Goal: Information Seeking & Learning: Learn about a topic

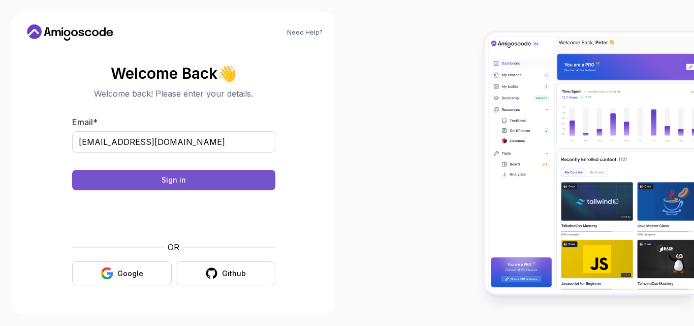
click at [193, 173] on button "Sign in" at bounding box center [173, 180] width 203 height 20
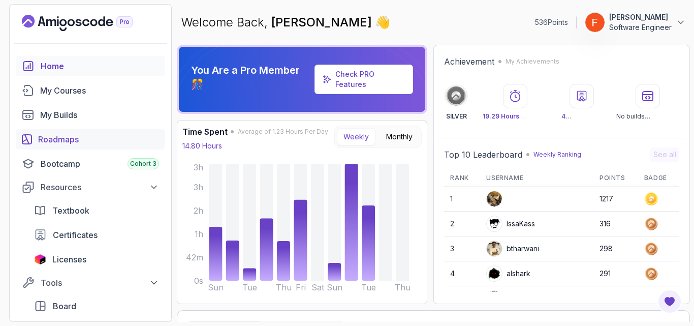
click at [100, 133] on div "Roadmaps" at bounding box center [98, 139] width 121 height 12
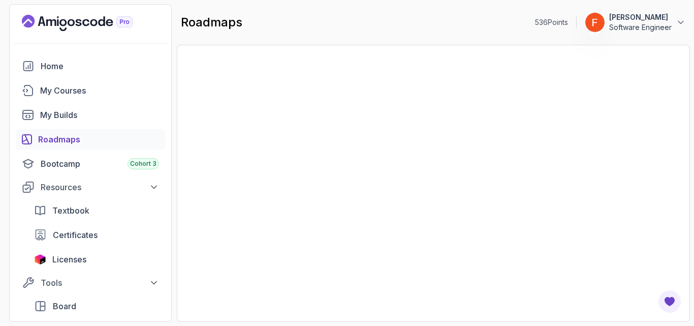
click at [348, 30] on div "roadmaps 536 Points Farid Mamedov Software Engineer" at bounding box center [433, 22] width 513 height 37
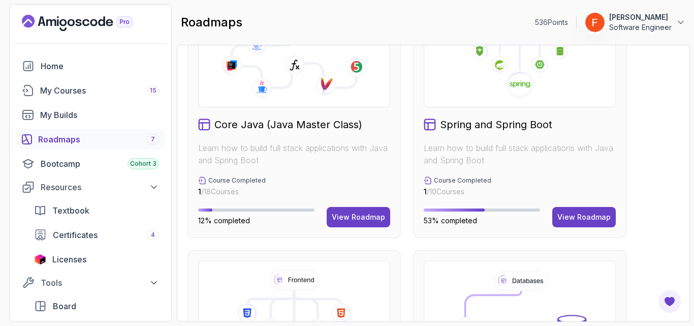
scroll to position [386, 0]
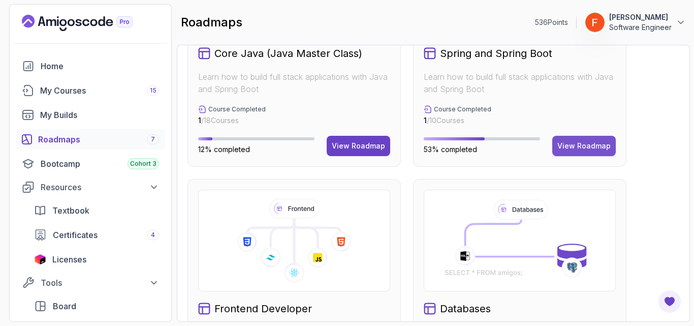
click at [582, 147] on div "View Roadmap" at bounding box center [583, 146] width 53 height 10
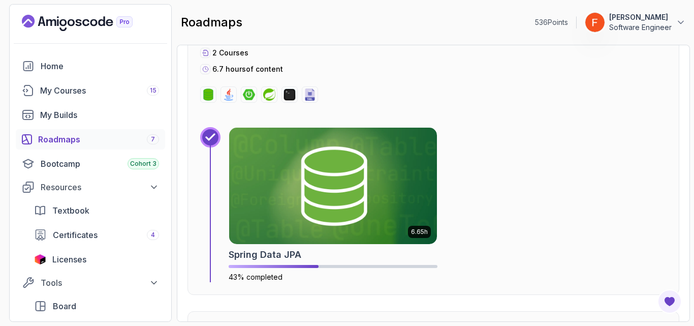
scroll to position [2397, 0]
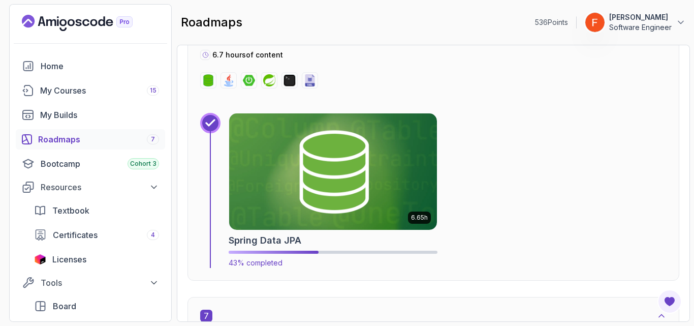
click at [395, 153] on img at bounding box center [333, 171] width 218 height 122
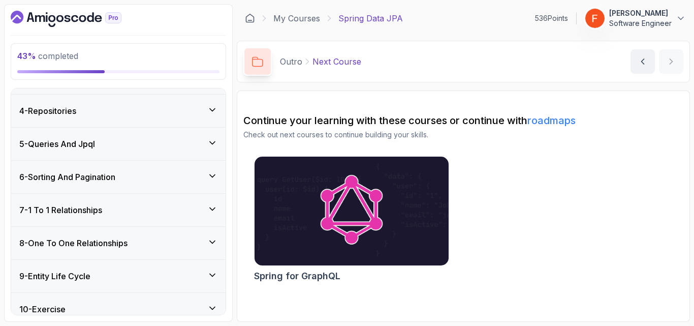
scroll to position [98, 0]
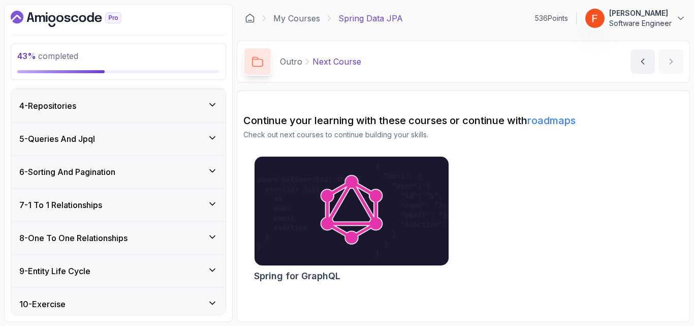
click at [187, 215] on div "7 - 1 To 1 Relationships" at bounding box center [118, 204] width 214 height 33
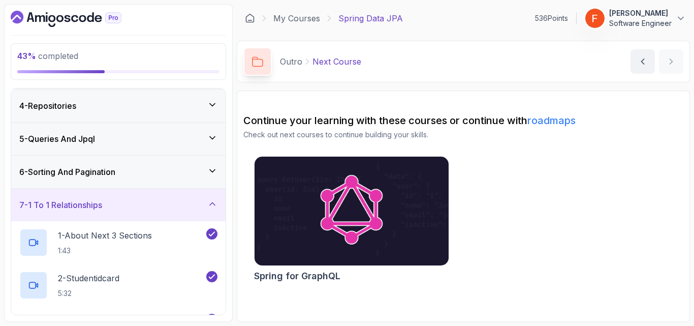
click at [187, 215] on div "7 - 1 To 1 Relationships" at bounding box center [118, 204] width 214 height 33
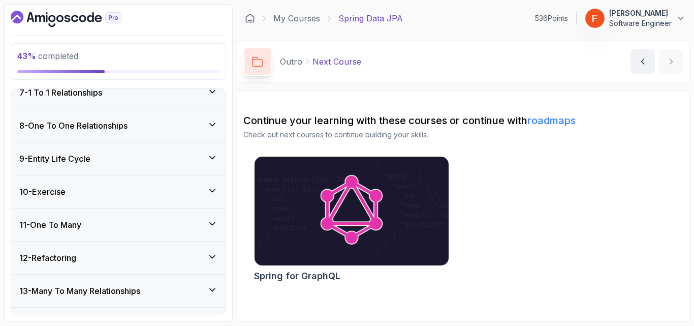
scroll to position [211, 0]
click at [204, 160] on div "9 - Entity Life Cycle" at bounding box center [118, 158] width 198 height 12
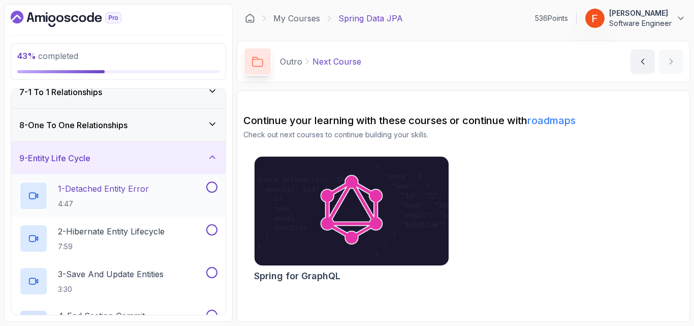
click at [173, 195] on div "1 - Detached Entity Error 4:47" at bounding box center [111, 195] width 185 height 28
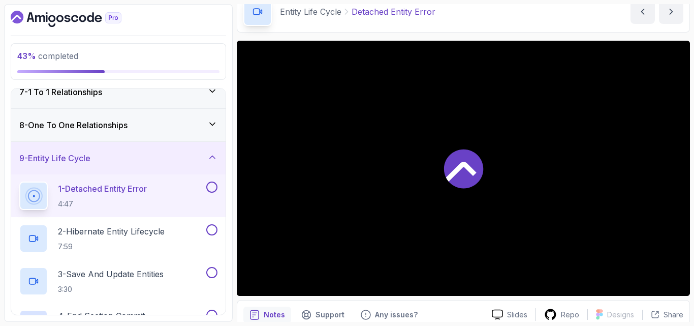
scroll to position [53, 0]
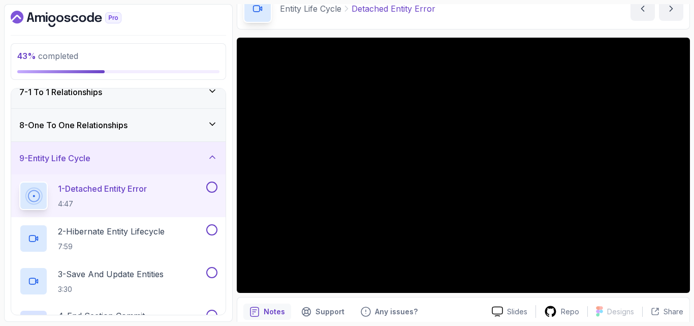
click at [470, 302] on div "Notes Support Any issues? Slides Repo Designs Design not available Share" at bounding box center [463, 330] width 453 height 67
click at [455, 307] on div "Notes Support Any issues?" at bounding box center [363, 311] width 240 height 16
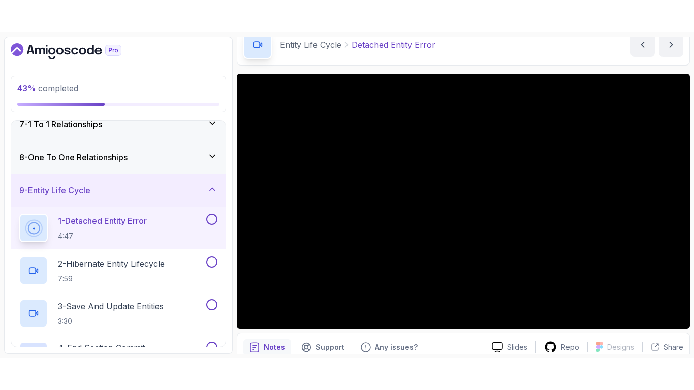
scroll to position [56, 0]
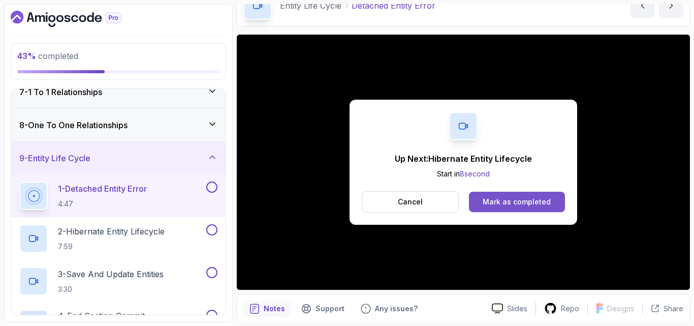
click at [504, 192] on button "Mark as completed" at bounding box center [517, 201] width 96 height 20
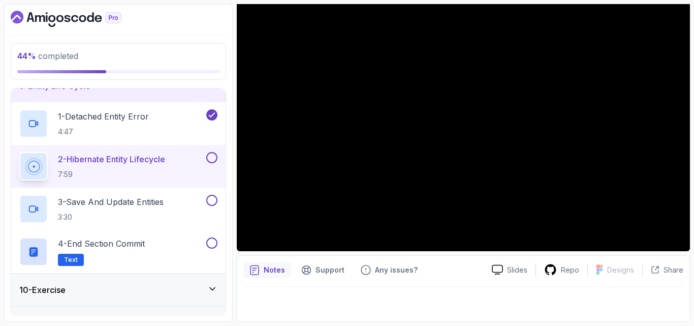
scroll to position [284, 0]
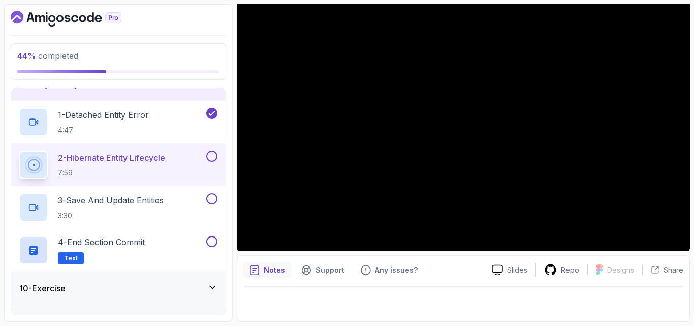
click at [212, 155] on button at bounding box center [211, 155] width 11 height 11
click at [179, 200] on div "3 - Save And Update Entities 3:30" at bounding box center [111, 207] width 185 height 28
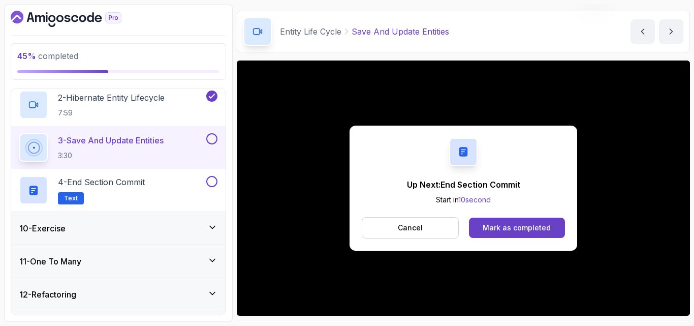
scroll to position [94, 0]
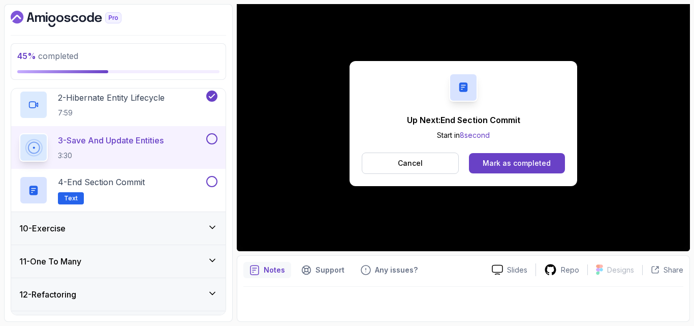
click at [210, 141] on button at bounding box center [211, 138] width 11 height 11
click at [168, 184] on div "4 - End Section Commit Text" at bounding box center [111, 190] width 185 height 28
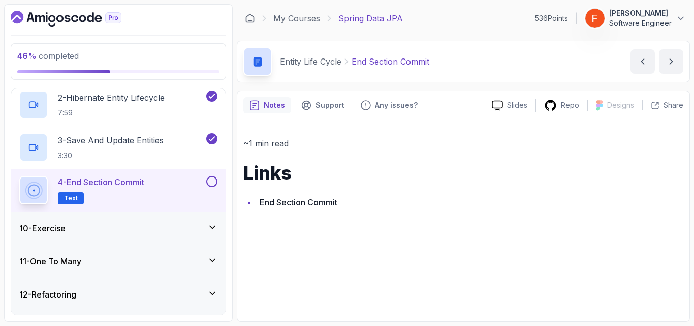
click at [210, 180] on button at bounding box center [211, 181] width 11 height 11
click at [173, 219] on div "10 - Exercise" at bounding box center [118, 228] width 214 height 33
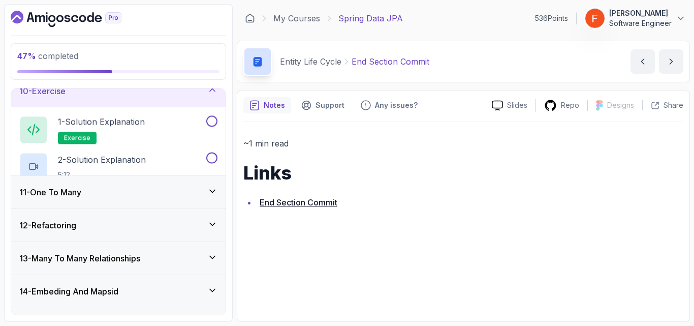
scroll to position [311, 0]
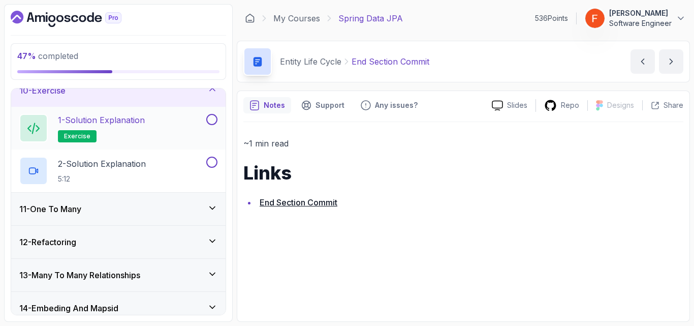
click at [178, 121] on div "1 - Solution Explanation exercise" at bounding box center [111, 128] width 185 height 28
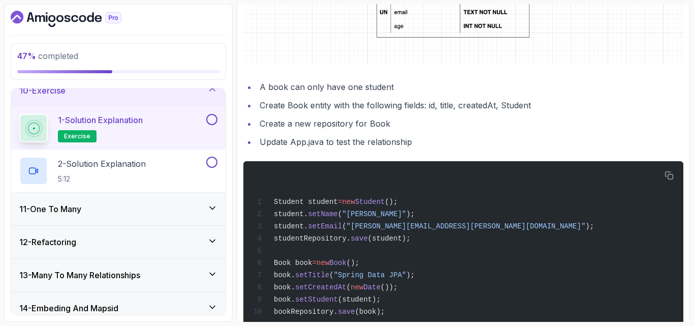
scroll to position [473, 0]
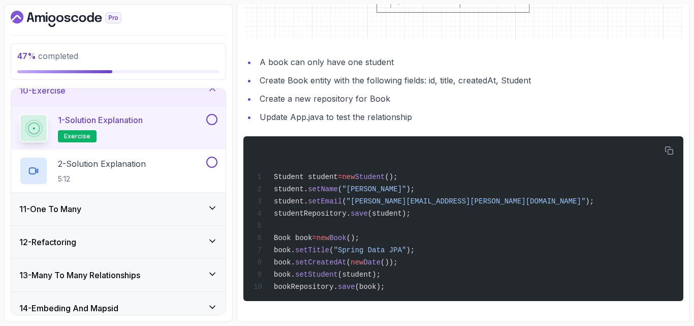
click at [209, 119] on button at bounding box center [211, 119] width 11 height 11
click at [214, 158] on button at bounding box center [211, 161] width 11 height 11
click at [169, 197] on div "11 - One To Many" at bounding box center [118, 208] width 214 height 33
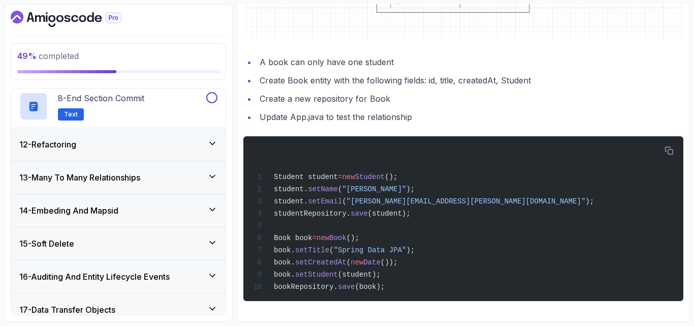
scroll to position [0, 0]
